Goal: Transaction & Acquisition: Purchase product/service

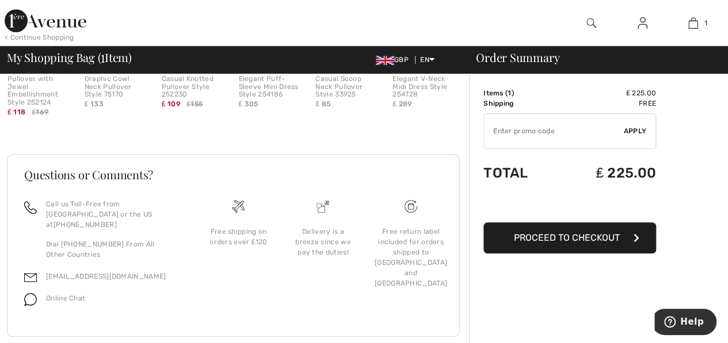
scroll to position [404, 0]
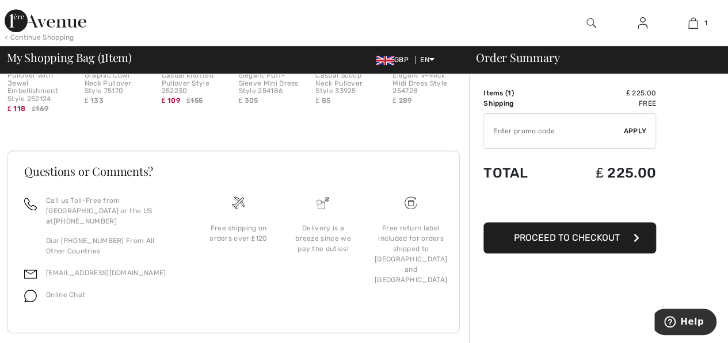
click at [607, 233] on span "Proceed to Checkout" at bounding box center [567, 237] width 106 height 11
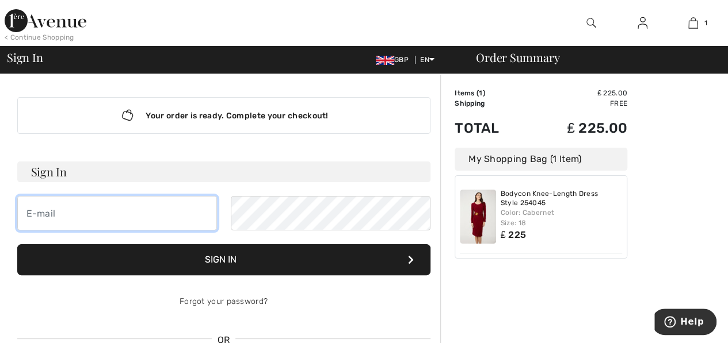
click at [201, 216] on input "email" at bounding box center [117, 213] width 200 height 35
type input "rita@el-har.co.il"
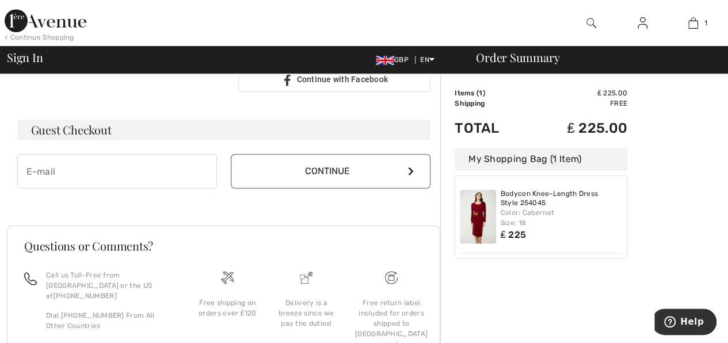
scroll to position [315, 0]
click at [178, 172] on input "email" at bounding box center [117, 172] width 200 height 35
type input "rita@el-har.co.il"
click at [411, 172] on icon at bounding box center [411, 172] width 6 height 9
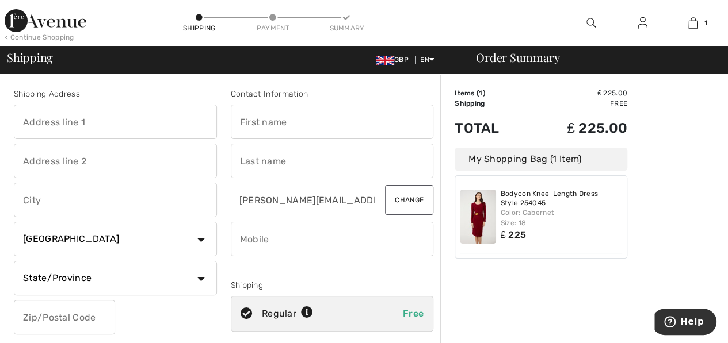
click at [202, 239] on select "Country Canada United States Afghanistan Aland Islands Albania Algeria American…" at bounding box center [115, 239] width 203 height 35
select select "IL"
click at [14, 222] on select "Country Canada United States Afghanistan Aland Islands Albania Algeria American…" at bounding box center [115, 239] width 203 height 35
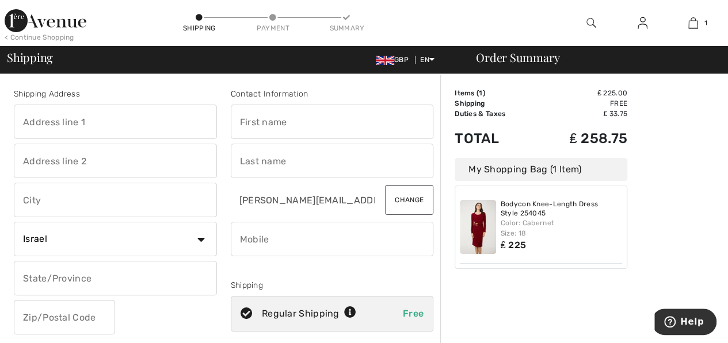
click at [479, 224] on img at bounding box center [478, 227] width 36 height 54
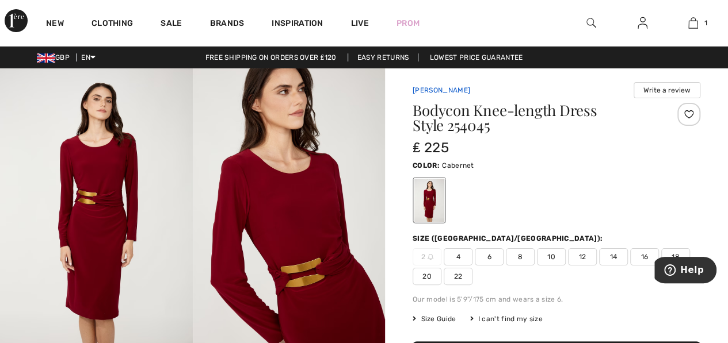
click at [447, 90] on link "[PERSON_NAME]" at bounding box center [441, 90] width 58 height 8
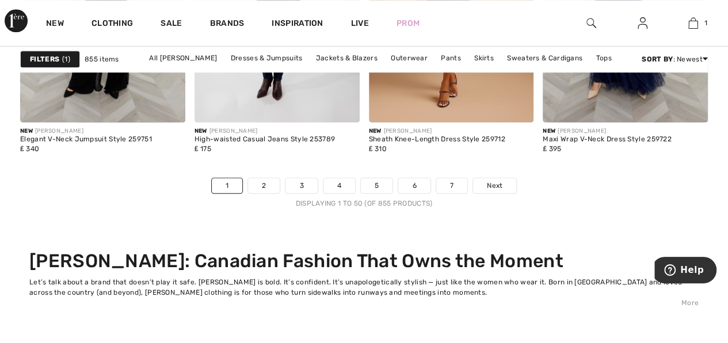
scroll to position [4957, 0]
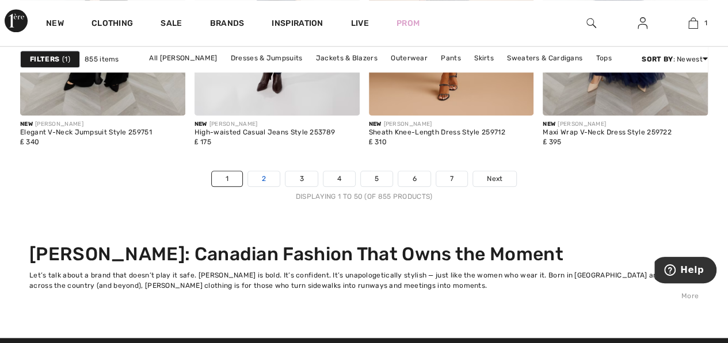
click at [265, 173] on link "2" at bounding box center [264, 178] width 32 height 15
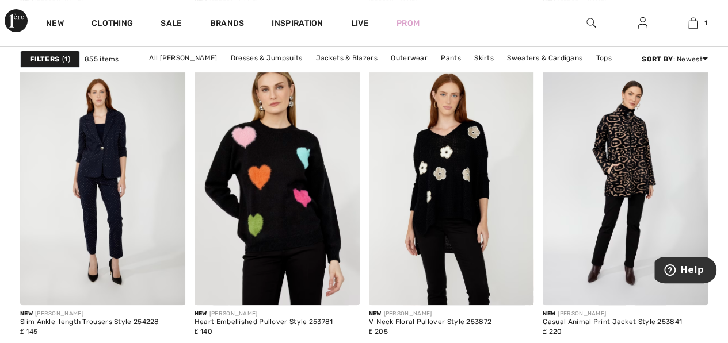
scroll to position [2311, 0]
